Goal: Information Seeking & Learning: Learn about a topic

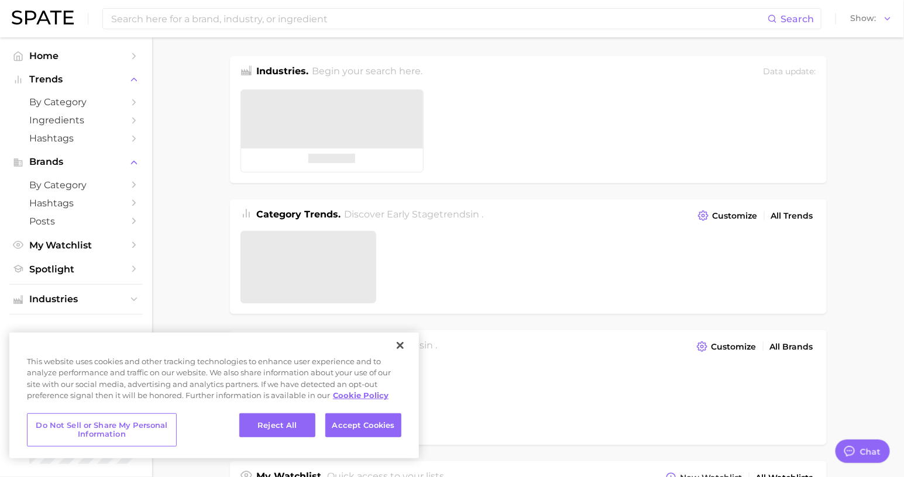
type textarea "x"
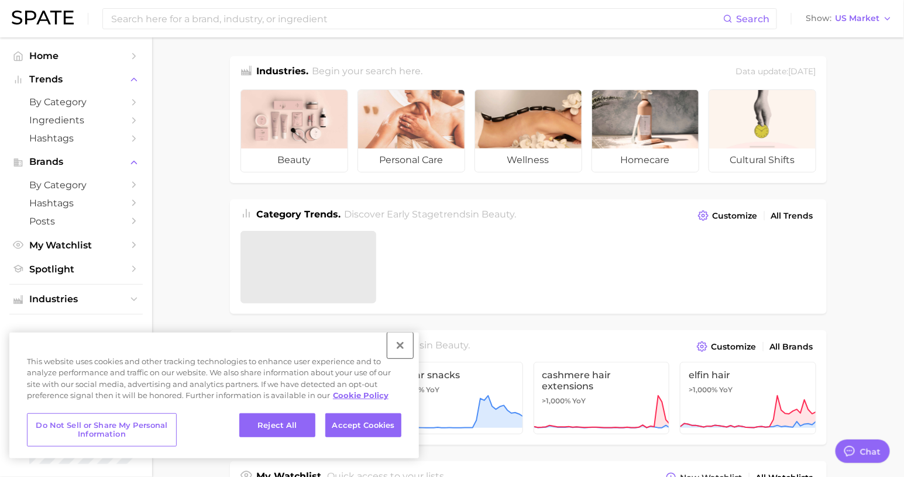
click at [400, 350] on button "Close" at bounding box center [400, 346] width 26 height 26
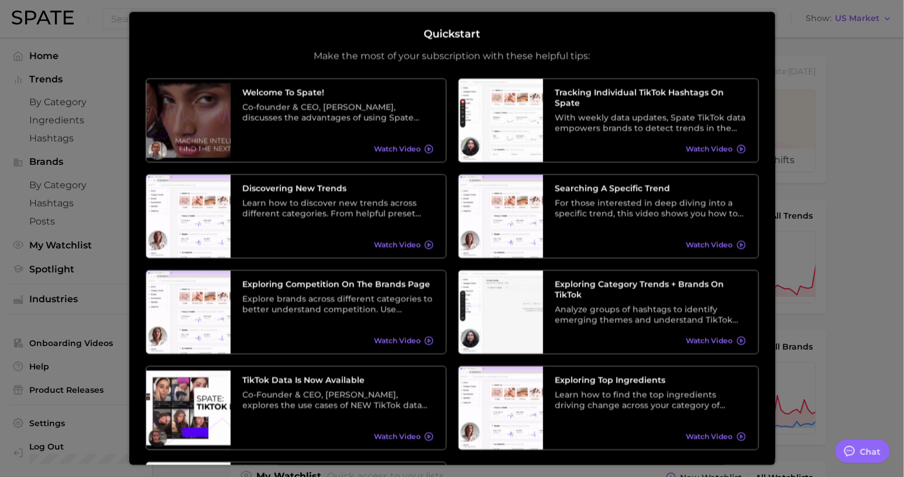
click at [106, 221] on div at bounding box center [452, 472] width 904 height 945
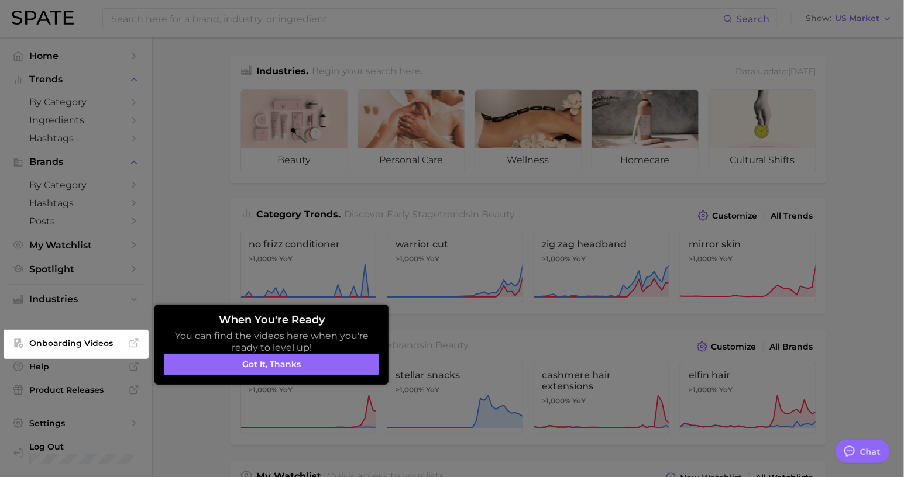
click at [292, 377] on div "When You're Ready You can find the videos here when you're ready to level up! G…" at bounding box center [271, 345] width 234 height 80
click at [291, 360] on button "Got it, thanks" at bounding box center [271, 365] width 215 height 22
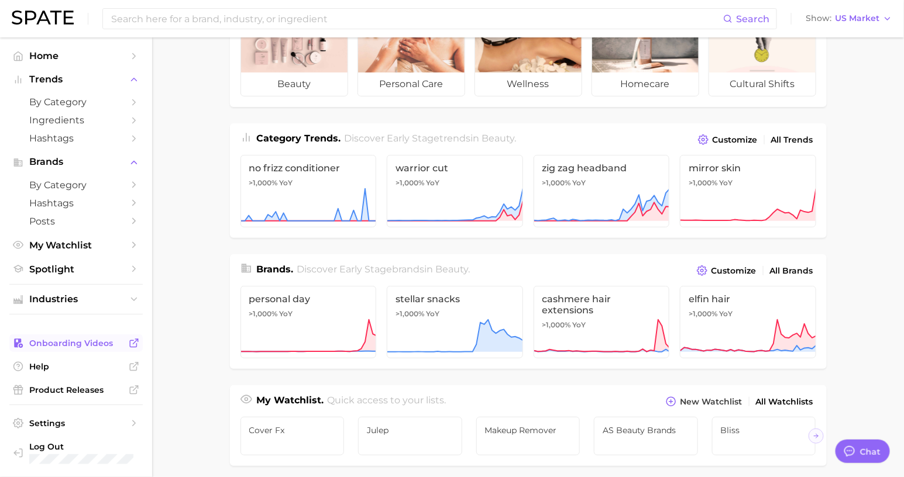
scroll to position [106, 0]
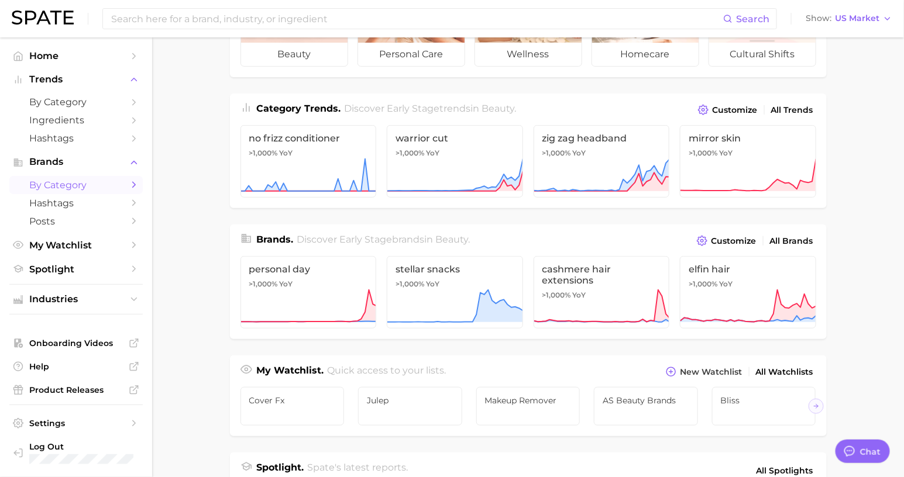
click at [66, 191] on span "by Category" at bounding box center [76, 185] width 94 height 11
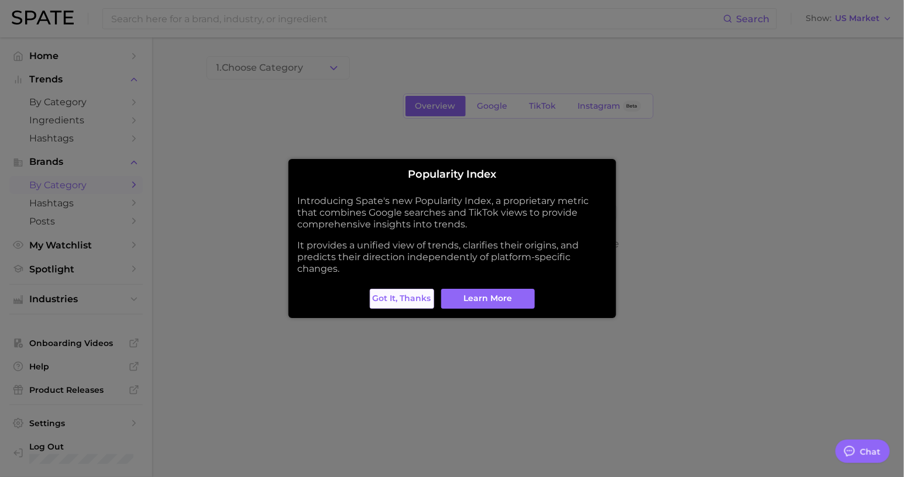
click at [419, 299] on span "Got it, thanks" at bounding box center [402, 299] width 59 height 10
